Goal: Navigation & Orientation: Find specific page/section

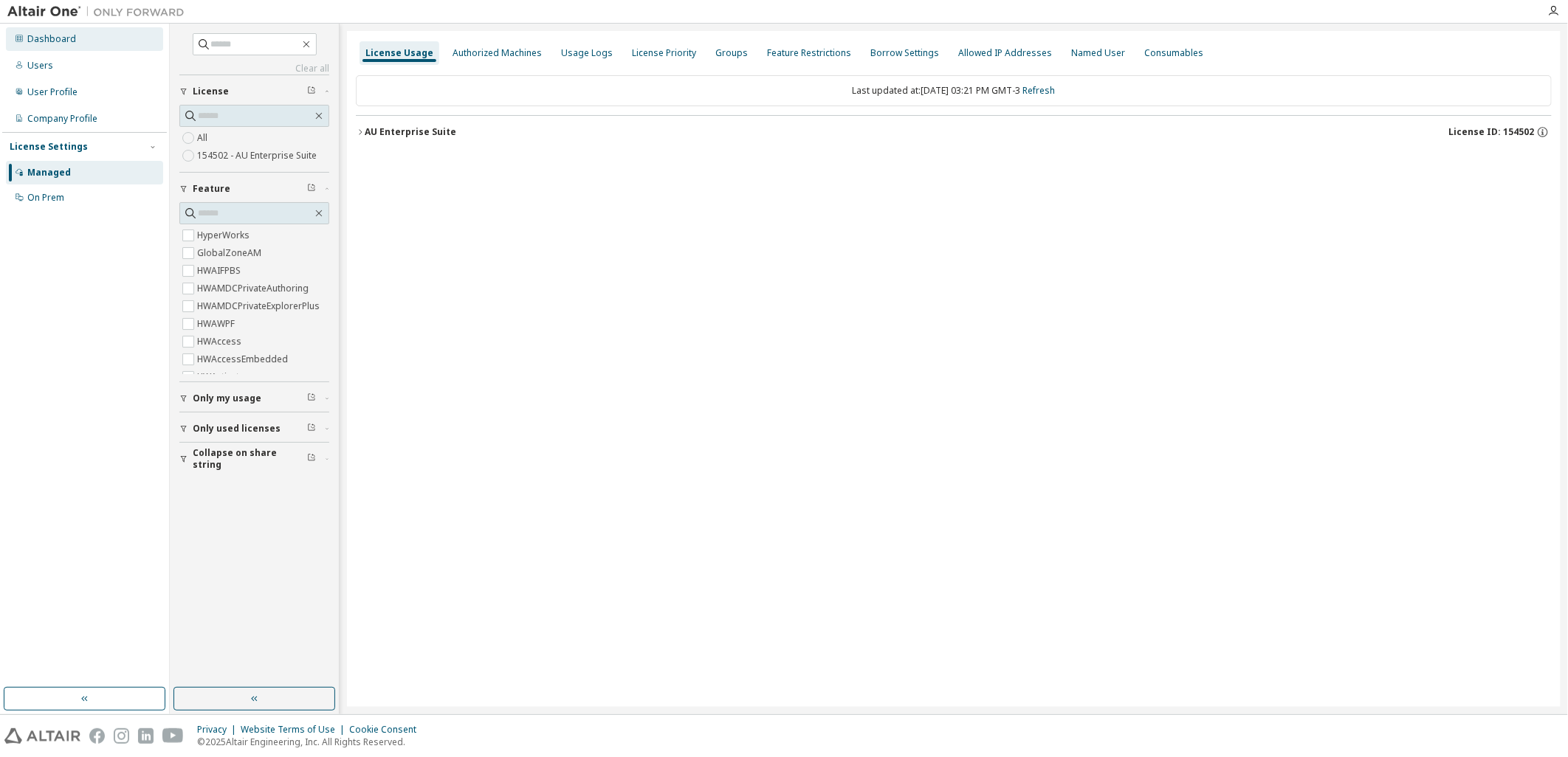
click at [18, 46] on div "Dashboard" at bounding box center [84, 40] width 157 height 24
